Goal: Check status: Check status

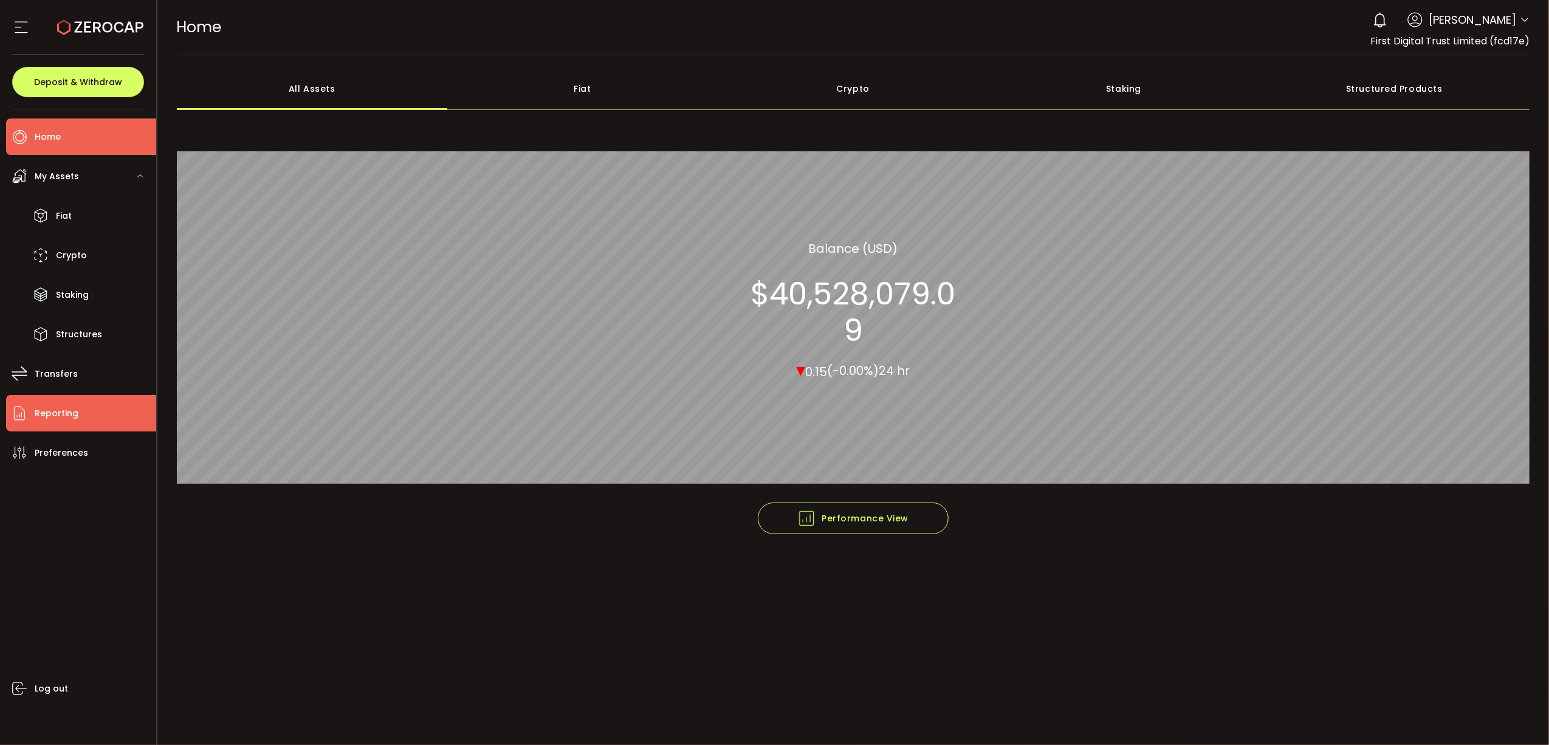
click at [83, 416] on li "Reporting" at bounding box center [81, 413] width 150 height 36
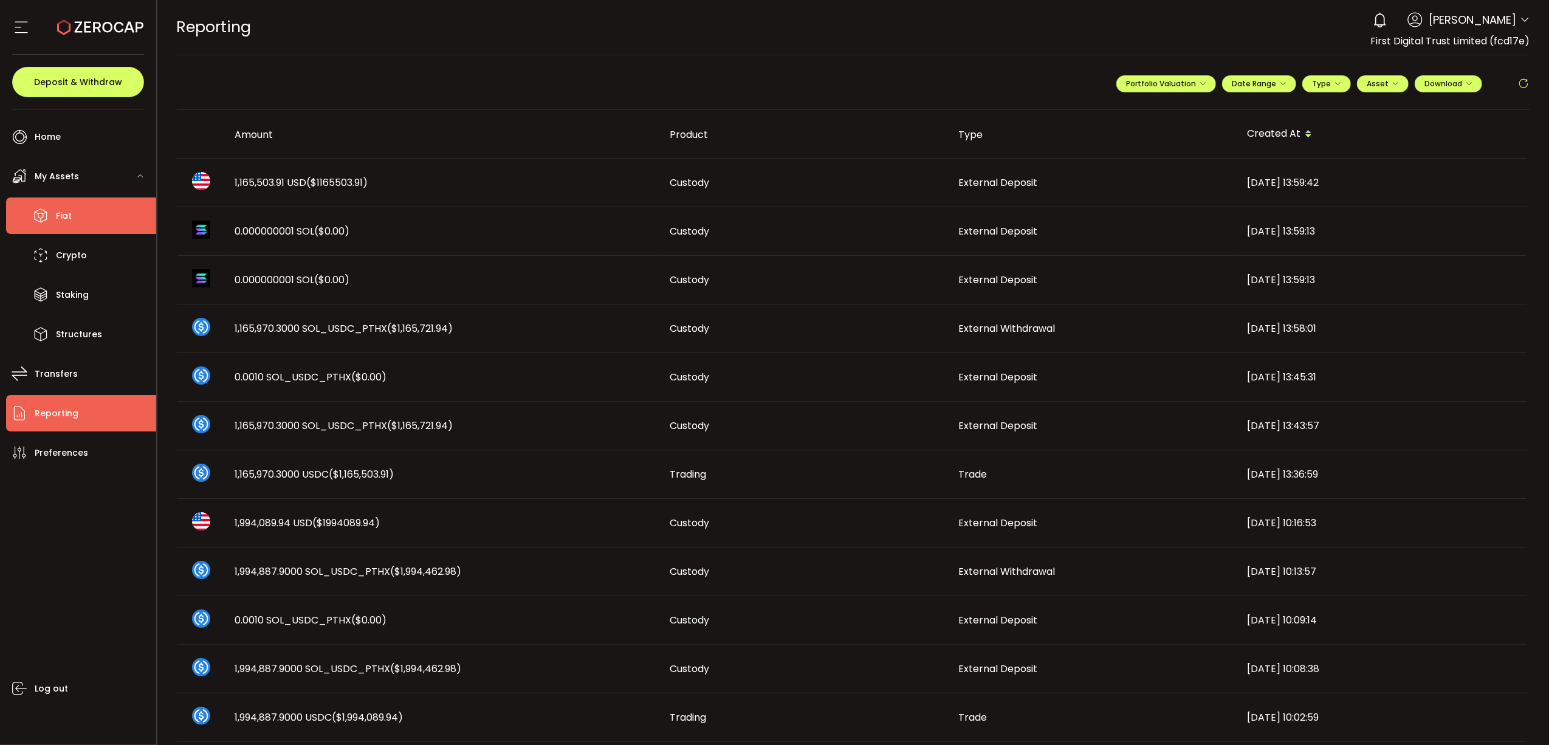
click at [86, 208] on li "Fiat" at bounding box center [81, 215] width 150 height 36
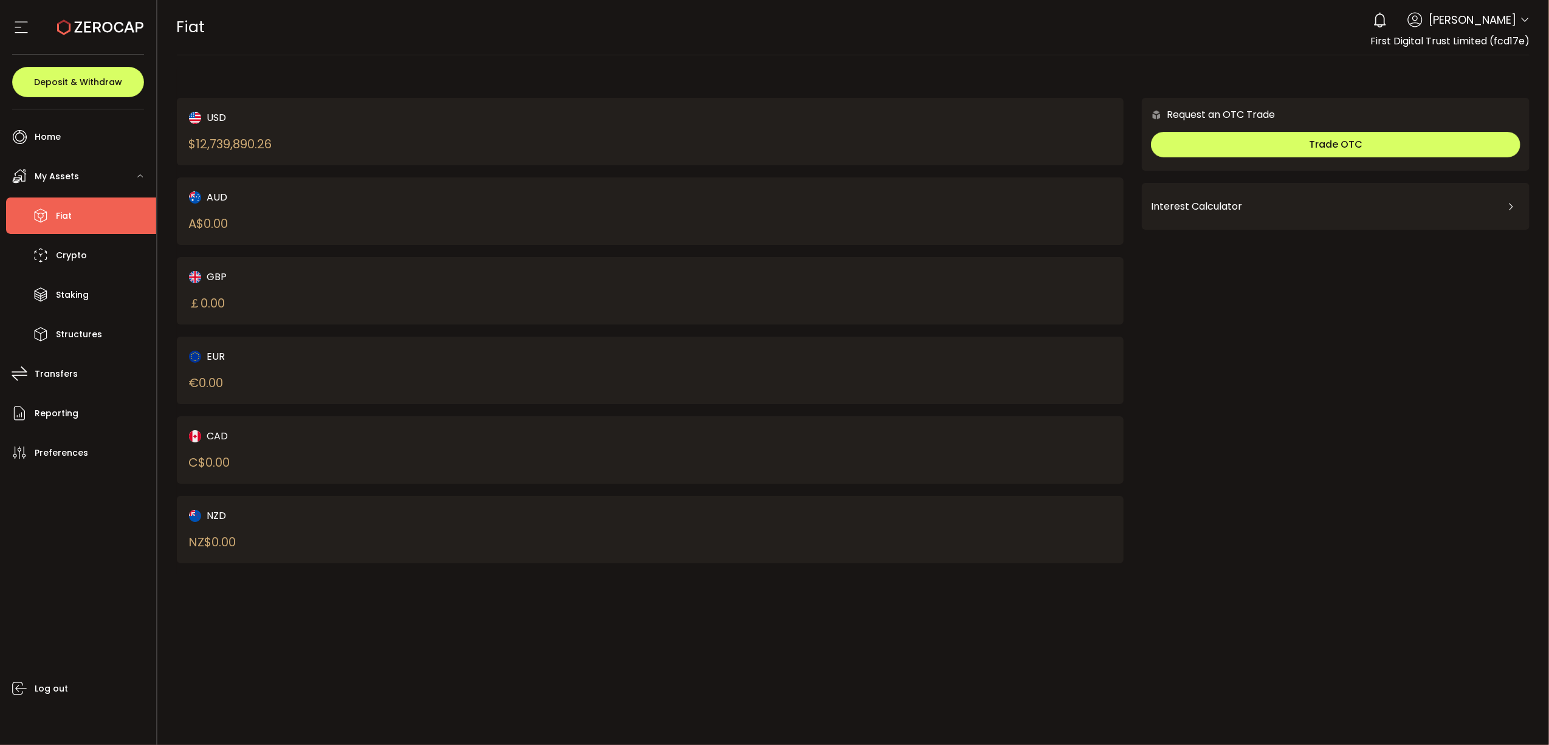
drag, startPoint x: 278, startPoint y: 142, endPoint x: 204, endPoint y: 141, distance: 74.1
click at [204, 141] on div "USD $ 12,739,890.26" at bounding box center [396, 131] width 415 height 43
click at [204, 146] on div "$ 12,739,890.26" at bounding box center [230, 144] width 83 height 18
drag, startPoint x: 203, startPoint y: 145, endPoint x: 241, endPoint y: 146, distance: 37.7
click at [241, 146] on div "$ 12,739,890.26" at bounding box center [230, 144] width 83 height 18
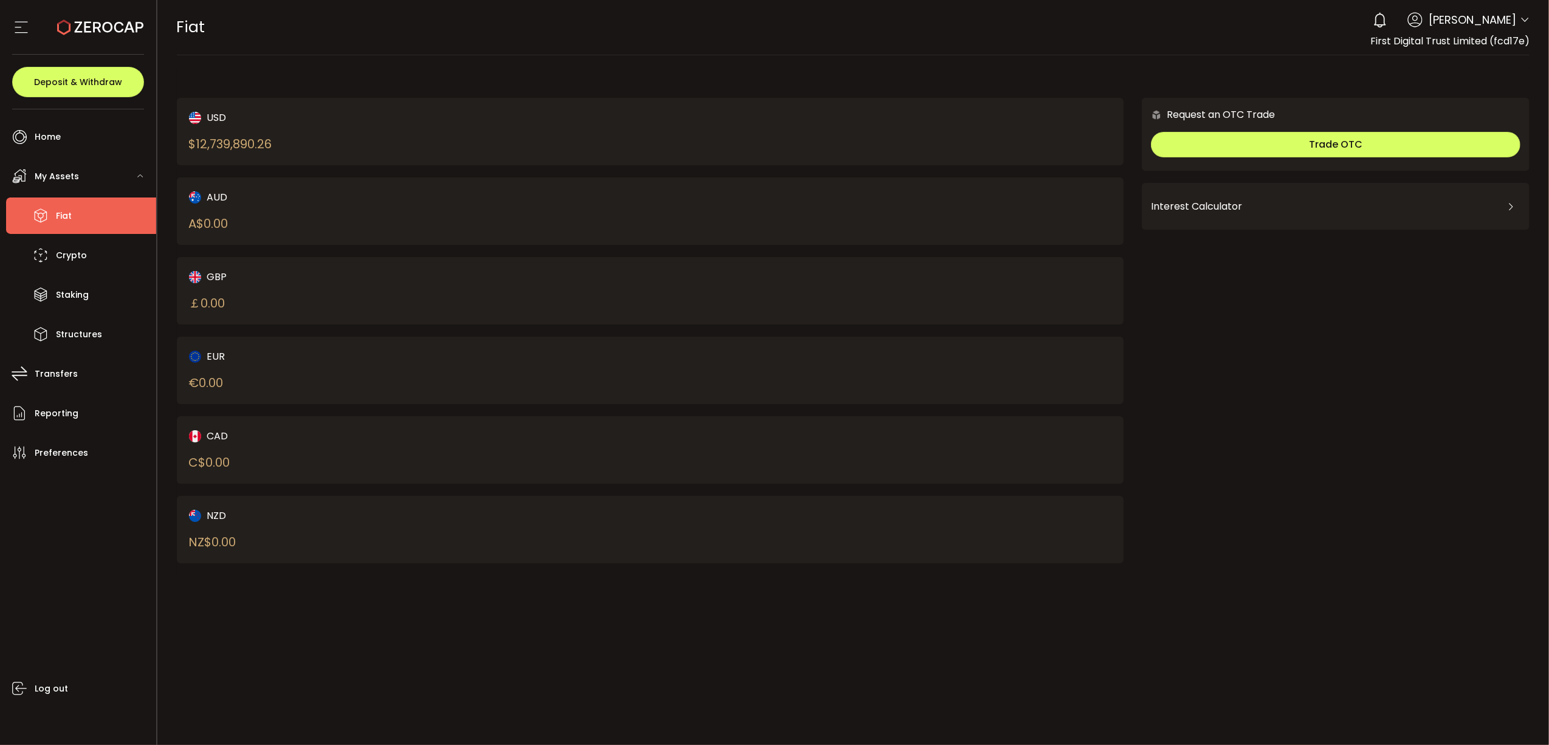
click at [244, 146] on div "USD $ 12,739,890.26" at bounding box center [396, 131] width 415 height 43
drag, startPoint x: 244, startPoint y: 146, endPoint x: 227, endPoint y: 149, distance: 17.3
click at [230, 148] on div "$ 12,739,890.26" at bounding box center [230, 144] width 83 height 18
click at [200, 146] on div "$ 12,739,890.26" at bounding box center [230, 144] width 83 height 18
drag, startPoint x: 200, startPoint y: 146, endPoint x: 241, endPoint y: 146, distance: 40.7
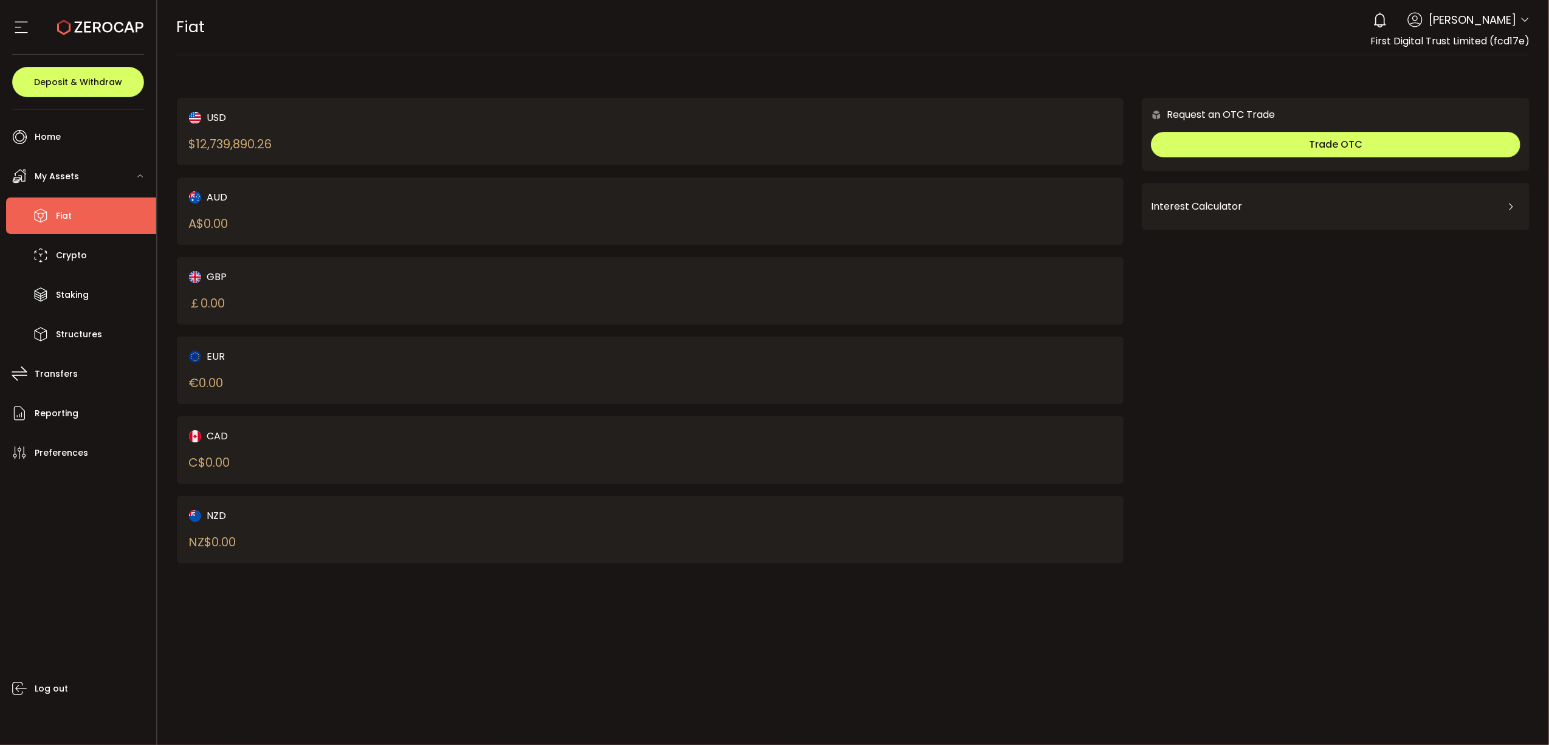
click at [241, 146] on div "$ 12,739,890.26" at bounding box center [230, 144] width 83 height 18
click at [93, 411] on li "Reporting" at bounding box center [81, 413] width 150 height 36
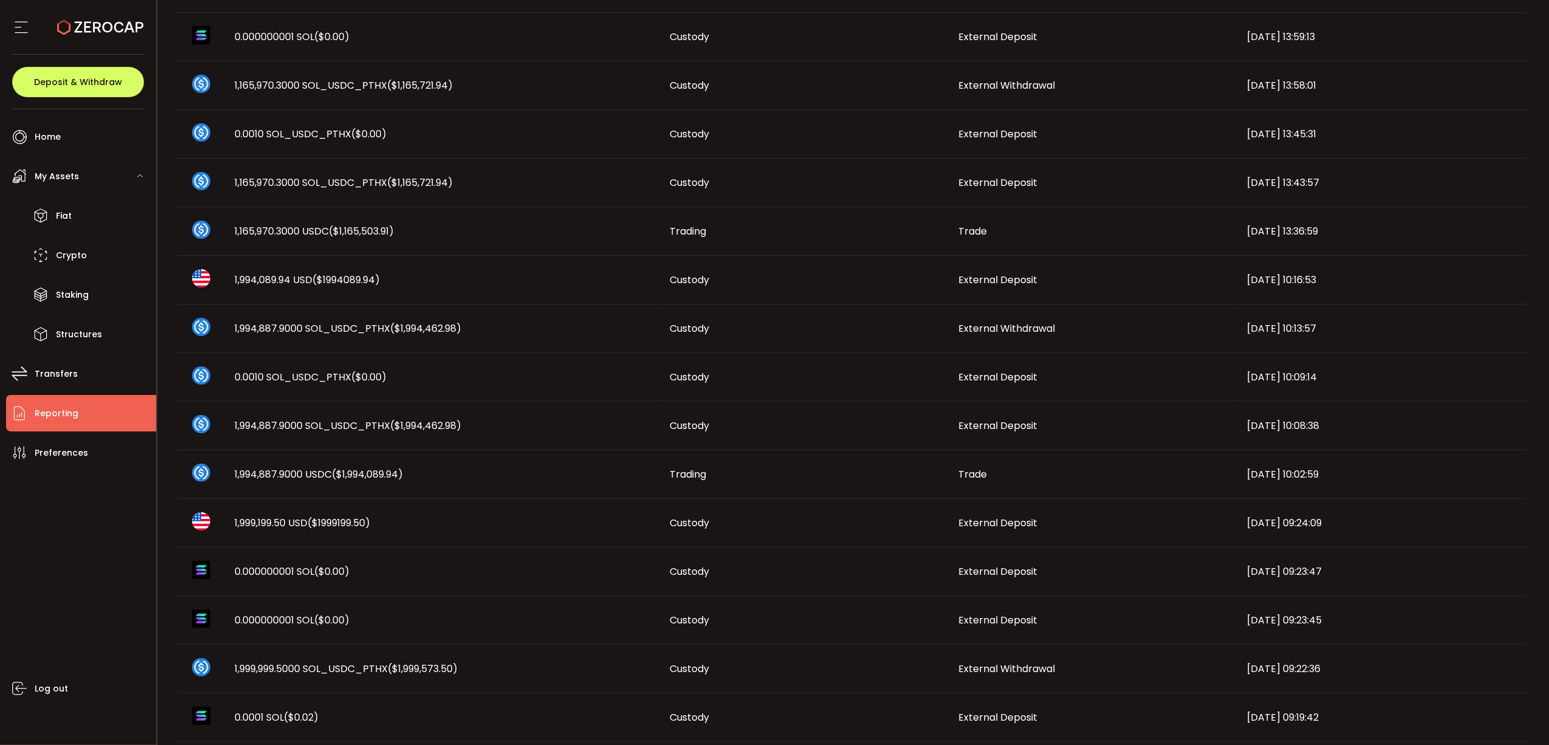
scroll to position [446, 0]
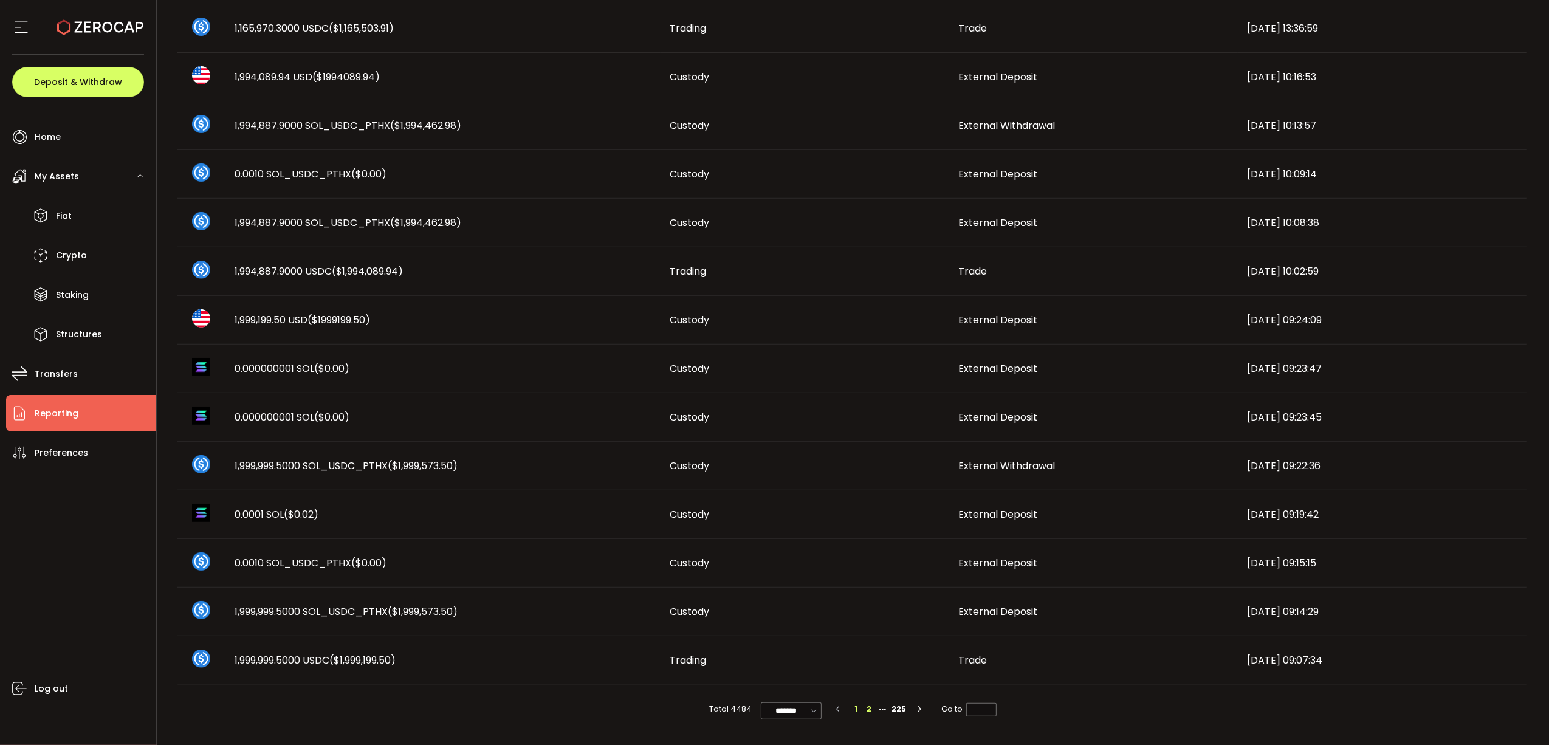
click at [863, 558] on li "2" at bounding box center [868, 708] width 13 height 13
type input "*"
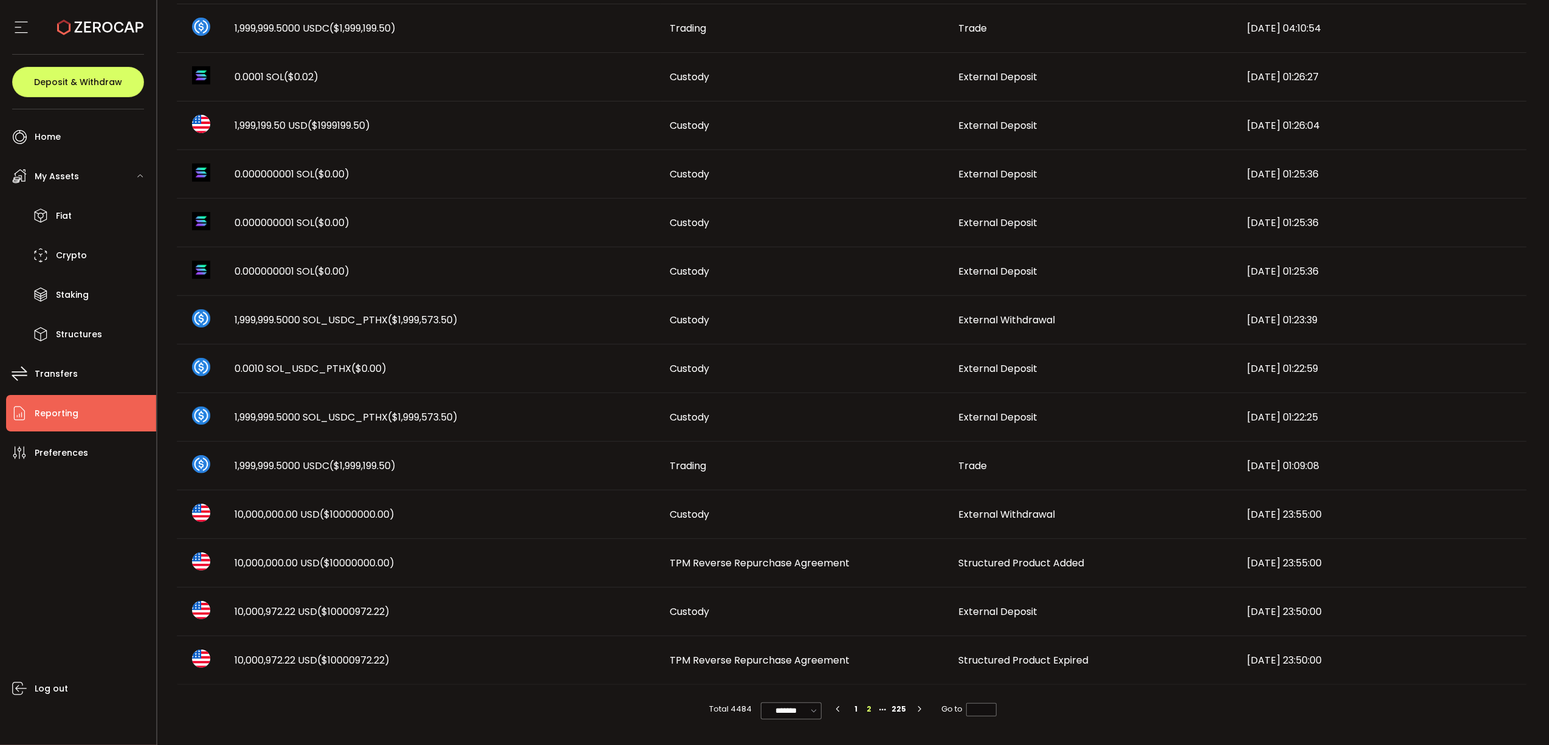
click at [975, 558] on span "Structured Product Expired" at bounding box center [1024, 660] width 130 height 14
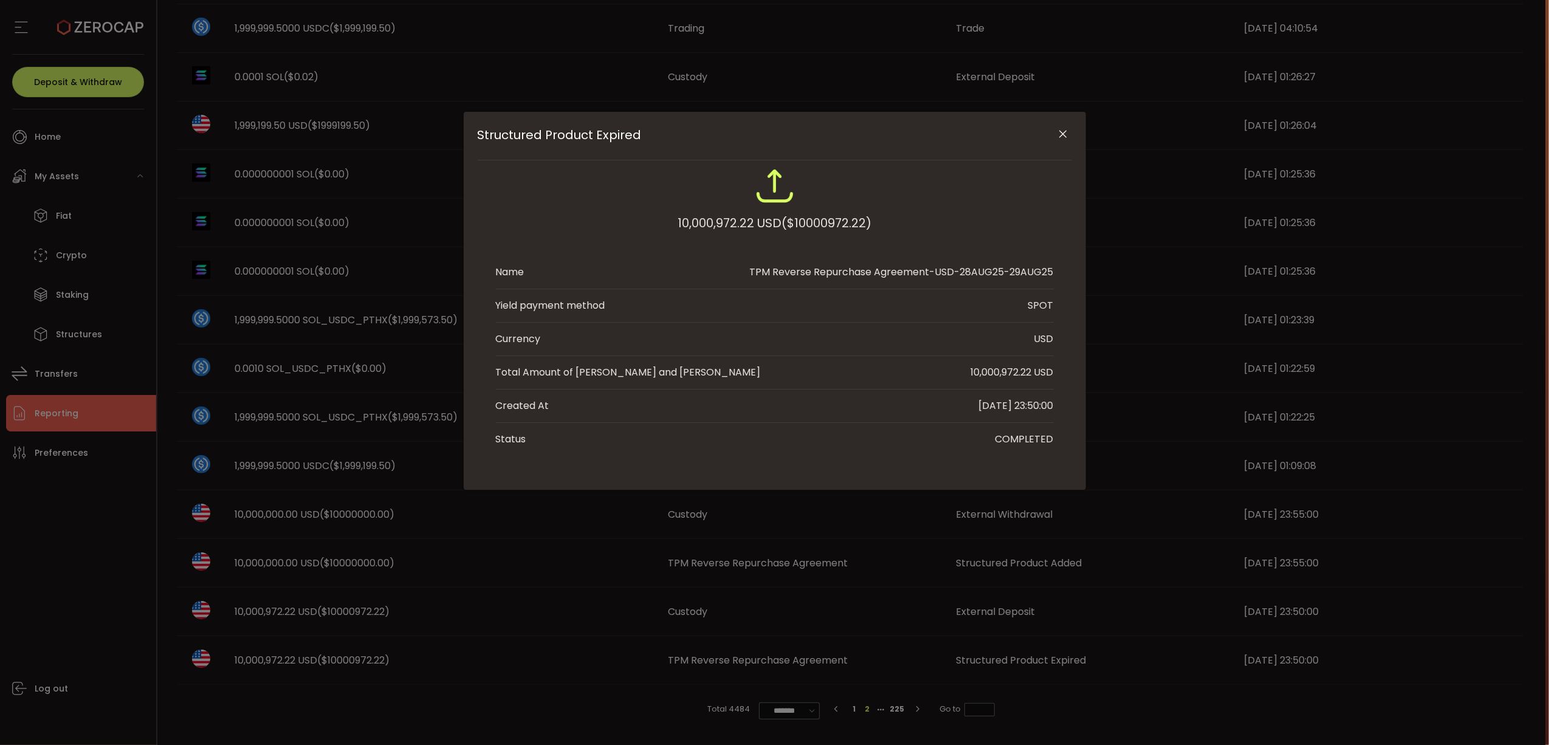
click at [1064, 124] on button "Close" at bounding box center [1062, 134] width 21 height 21
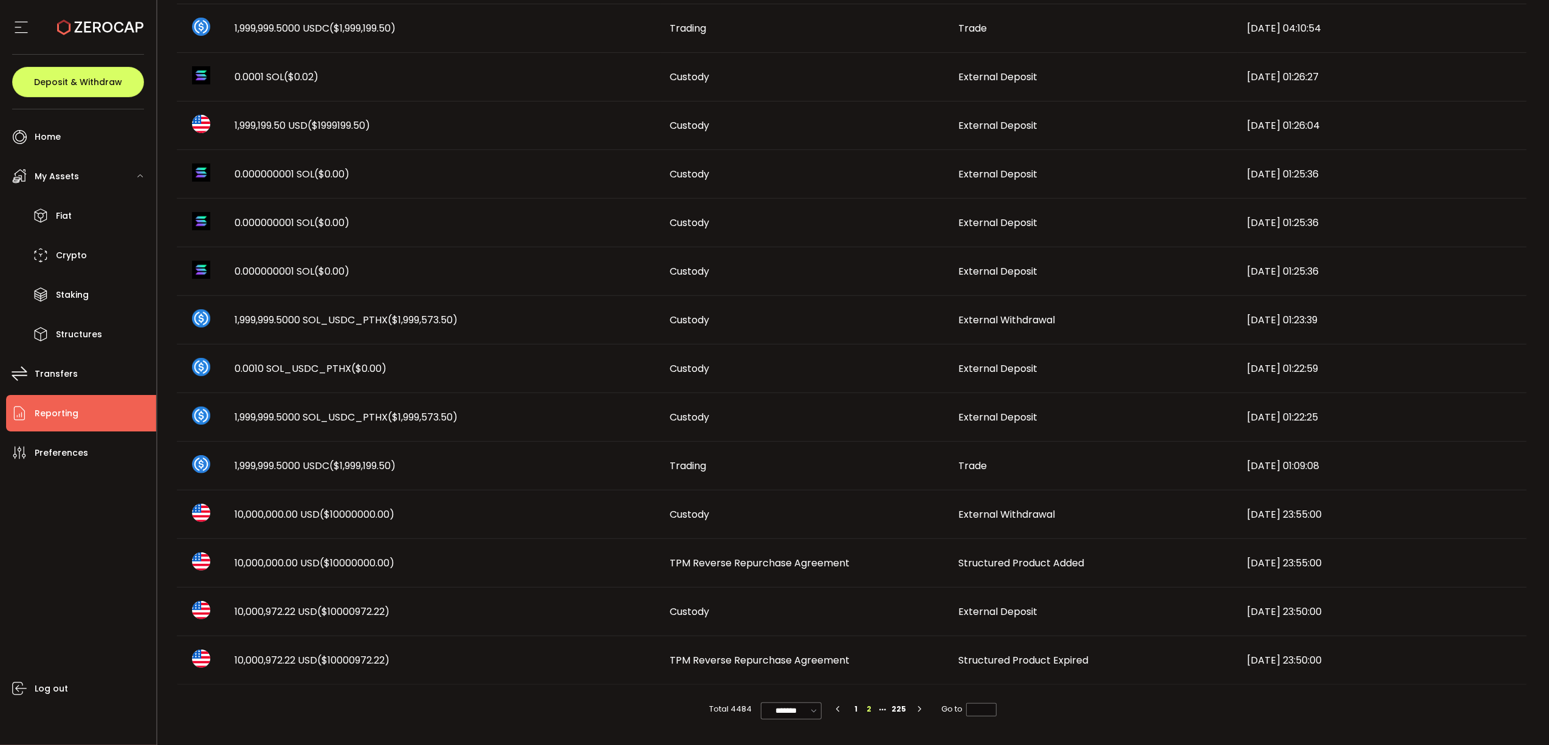
click at [815, 552] on td "TPM Reverse Repurchase Agreement" at bounding box center [804, 563] width 289 height 49
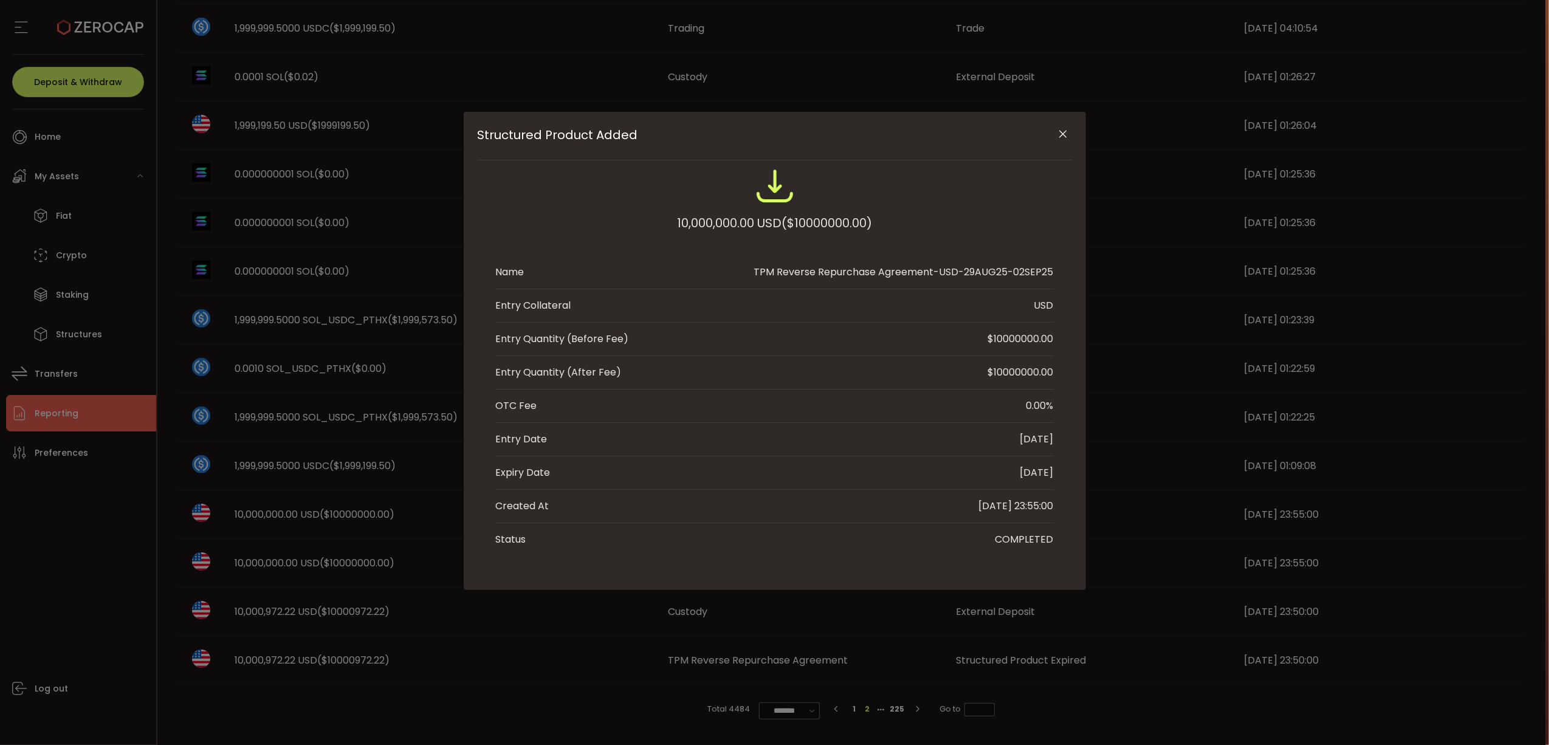
drag, startPoint x: 1009, startPoint y: 269, endPoint x: 1046, endPoint y: 269, distance: 36.5
click at [1046, 269] on div "TPM Reverse Repurchase Agreement-USD-29AUG25-02SEP25" at bounding box center [904, 272] width 300 height 15
drag, startPoint x: 289, startPoint y: 229, endPoint x: 463, endPoint y: 200, distance: 176.1
click at [289, 229] on div "Structured Product Added 10,000,000.00 USD ($10000000.00) Name TPM Reverse Repu…" at bounding box center [774, 372] width 1549 height 745
click at [1063, 134] on icon "Close" at bounding box center [1062, 134] width 12 height 12
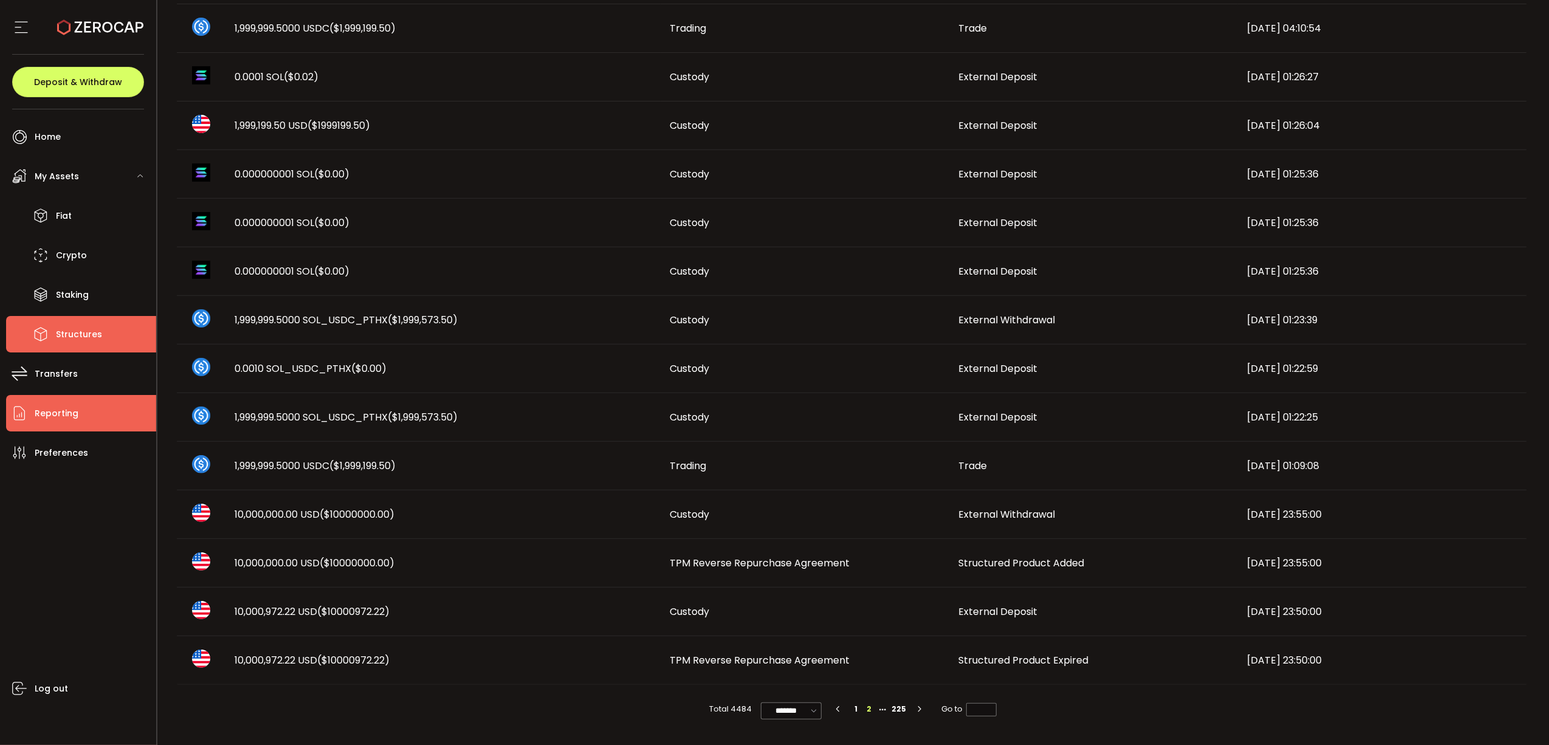
click at [95, 331] on span "Structures" at bounding box center [79, 335] width 46 height 18
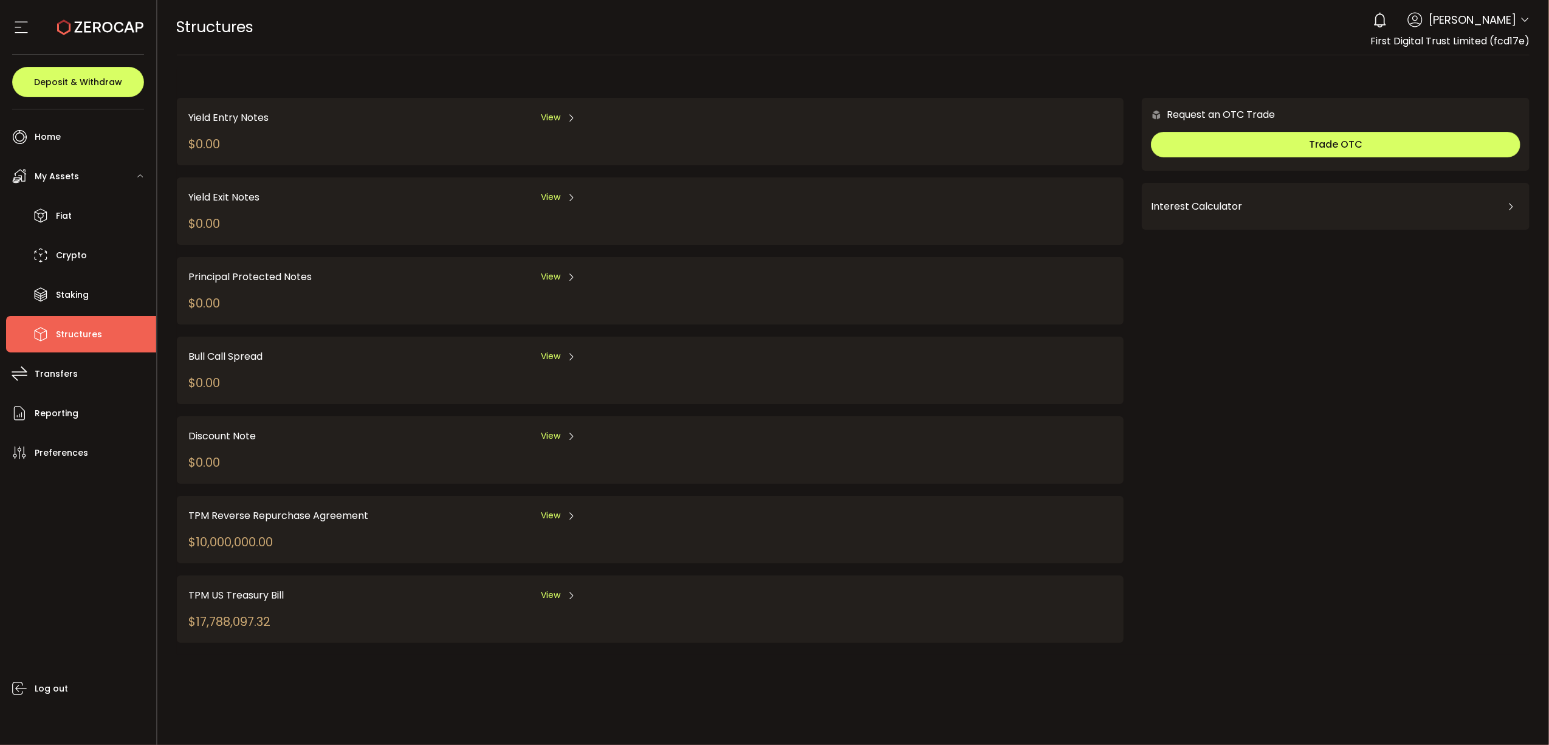
click at [564, 515] on div "View" at bounding box center [558, 515] width 35 height 15
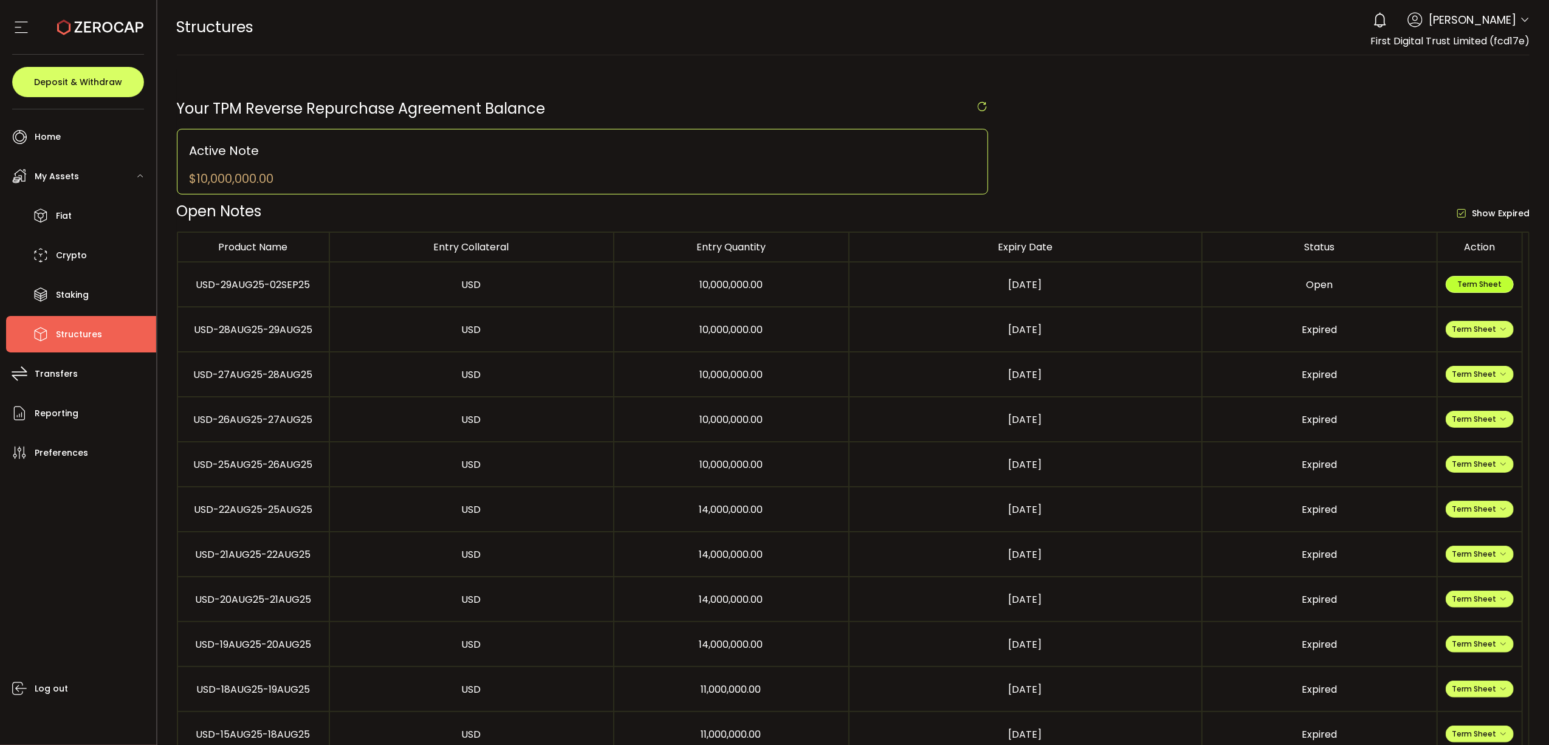
click at [1161, 278] on button "Term Sheet" at bounding box center [1479, 284] width 68 height 17
click at [81, 139] on li "Home" at bounding box center [81, 136] width 150 height 36
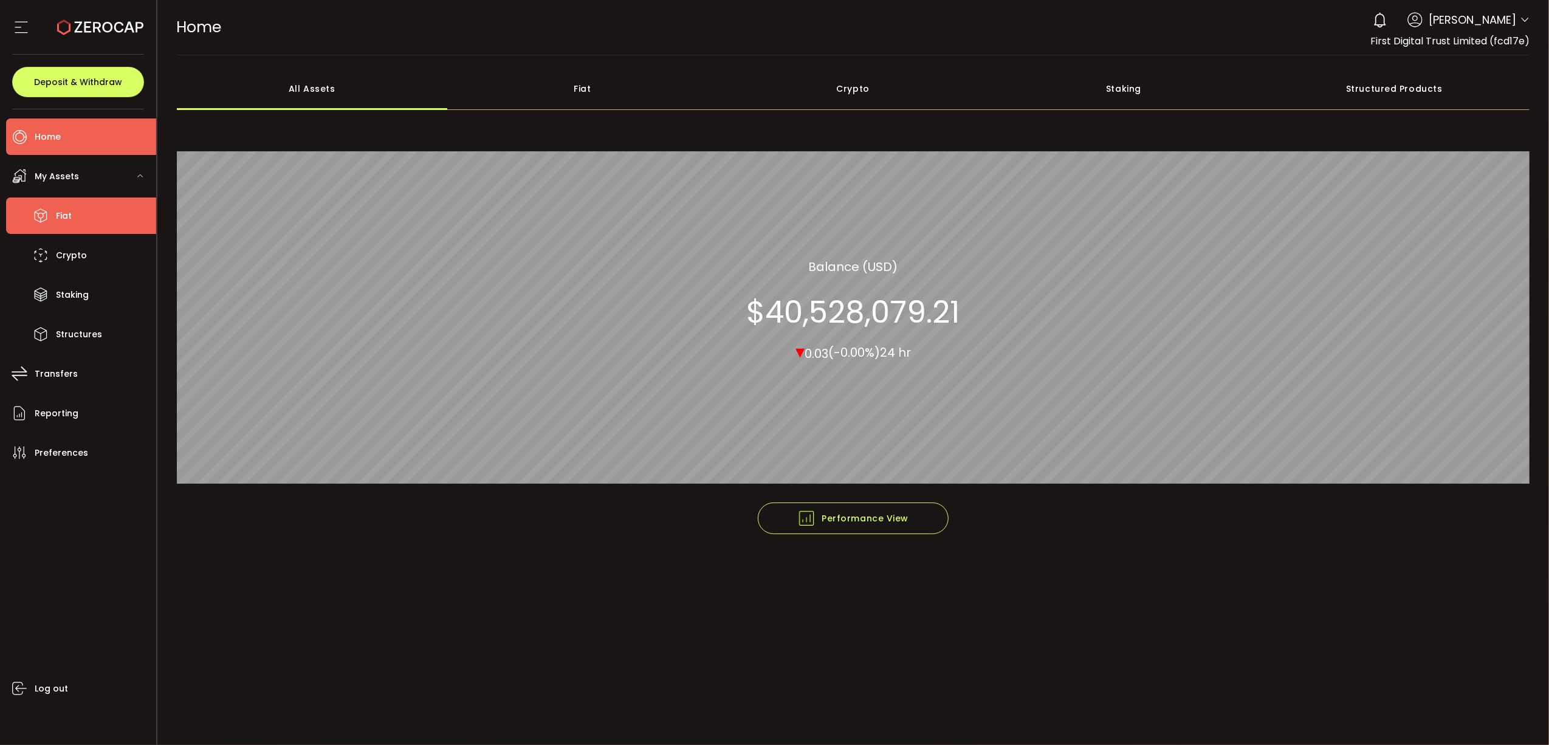
click at [18, 212] on li "Fiat" at bounding box center [81, 215] width 150 height 36
